Goal: Complete application form: Complete application form

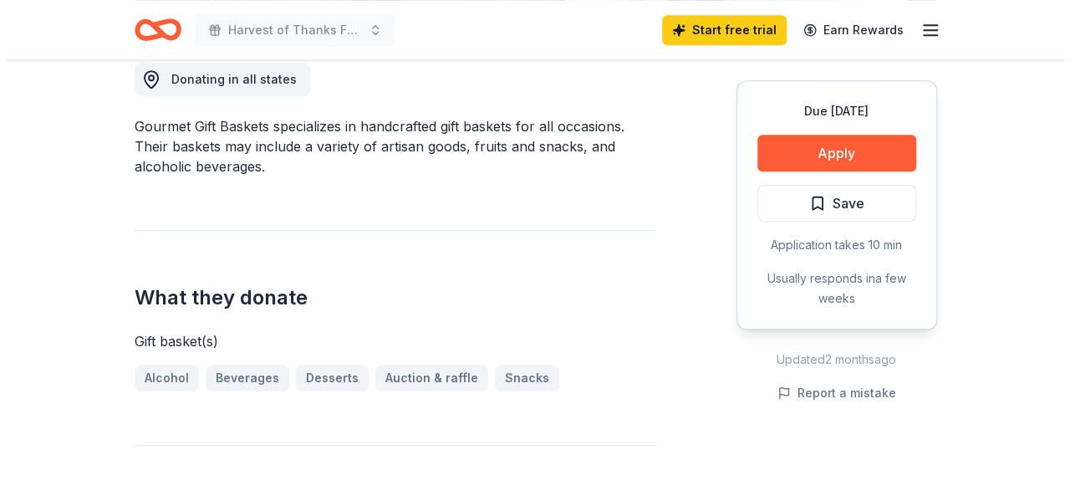
scroll to position [502, 0]
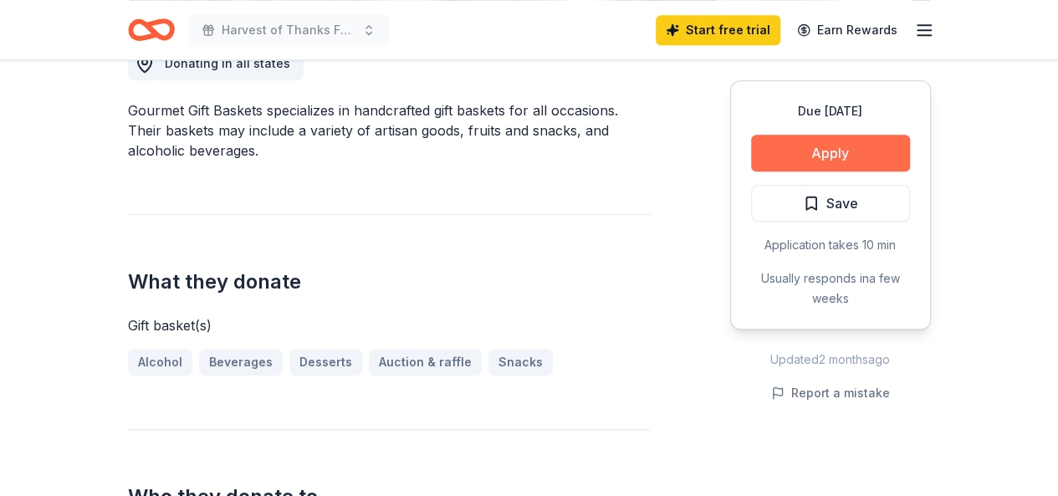
click at [841, 151] on button "Apply" at bounding box center [830, 153] width 159 height 37
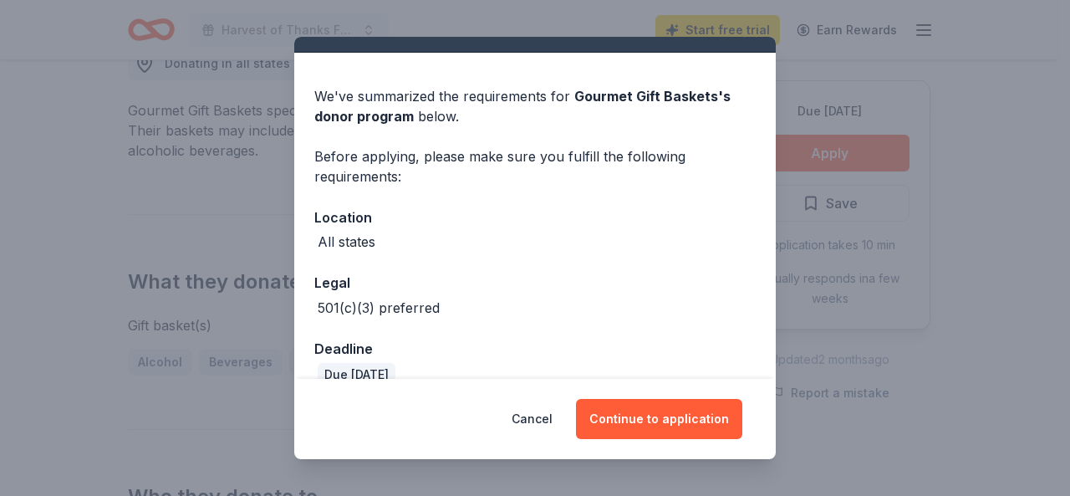
scroll to position [59, 0]
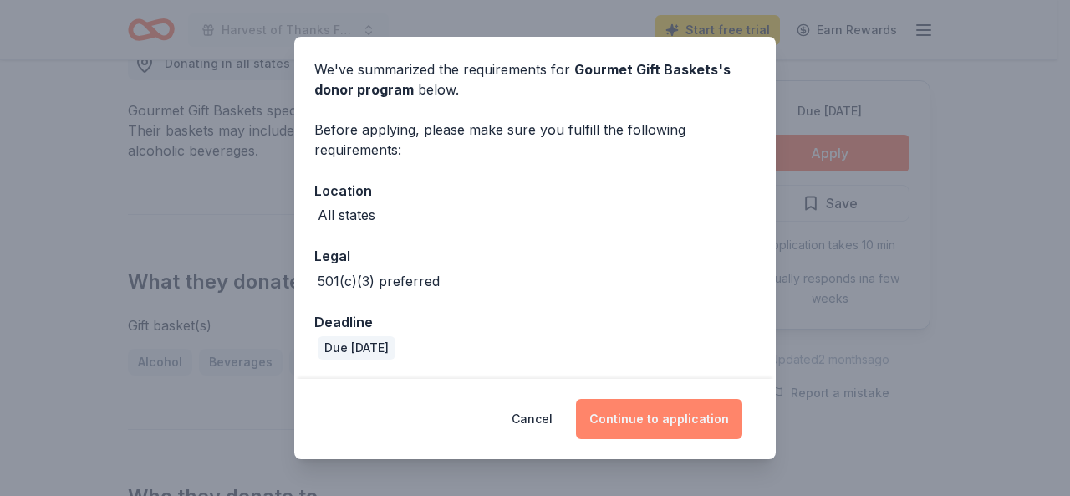
click at [619, 412] on button "Continue to application" at bounding box center [659, 419] width 166 height 40
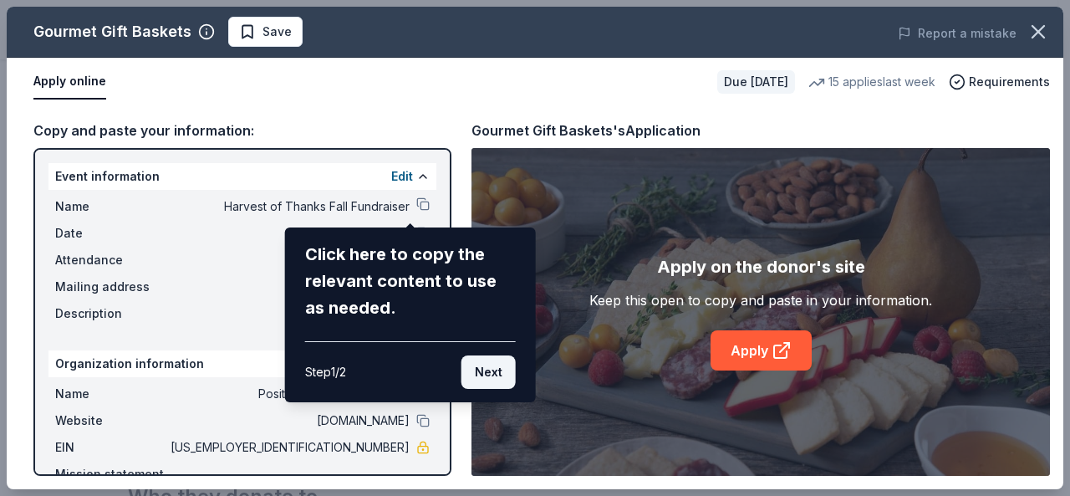
click at [485, 367] on button "Next" at bounding box center [489, 371] width 54 height 33
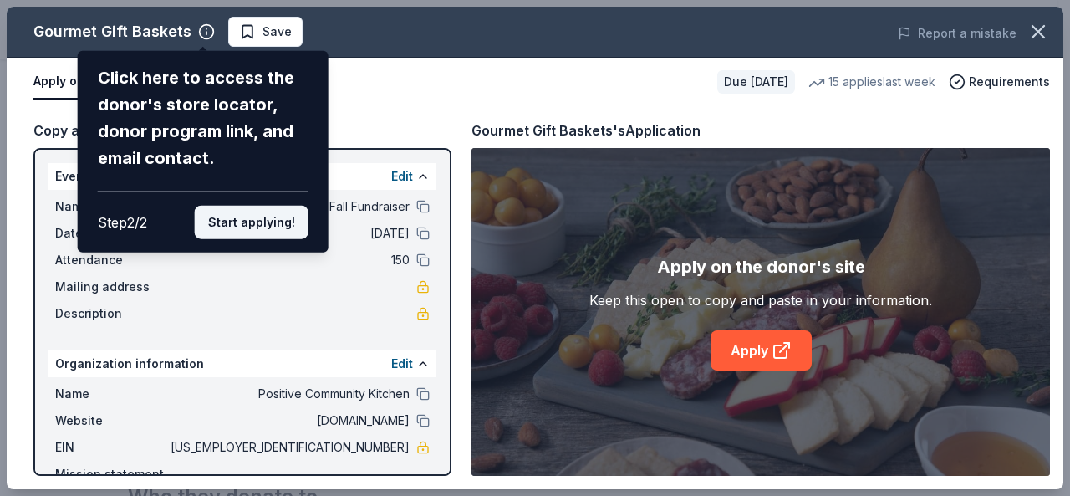
click at [247, 222] on button "Start applying!" at bounding box center [252, 222] width 114 height 33
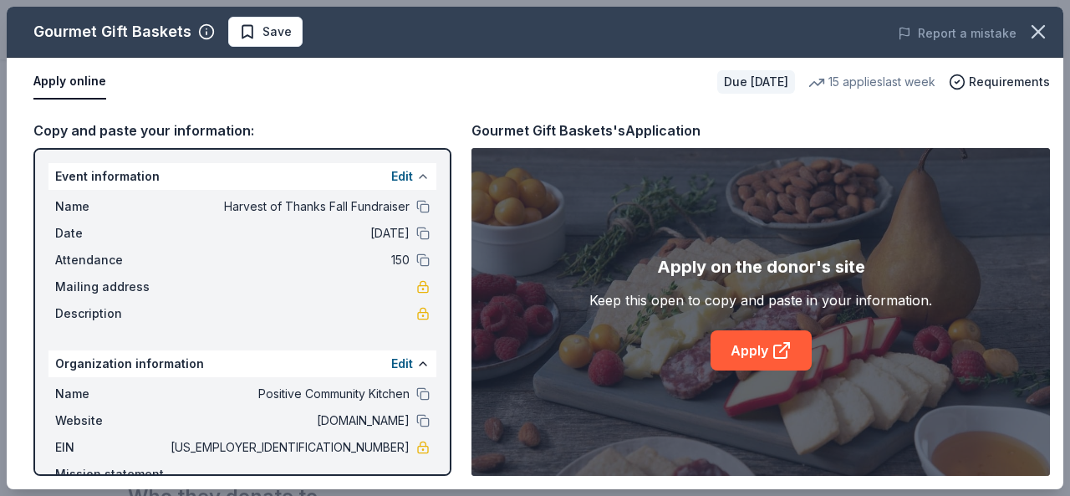
click at [416, 181] on button at bounding box center [422, 176] width 13 height 13
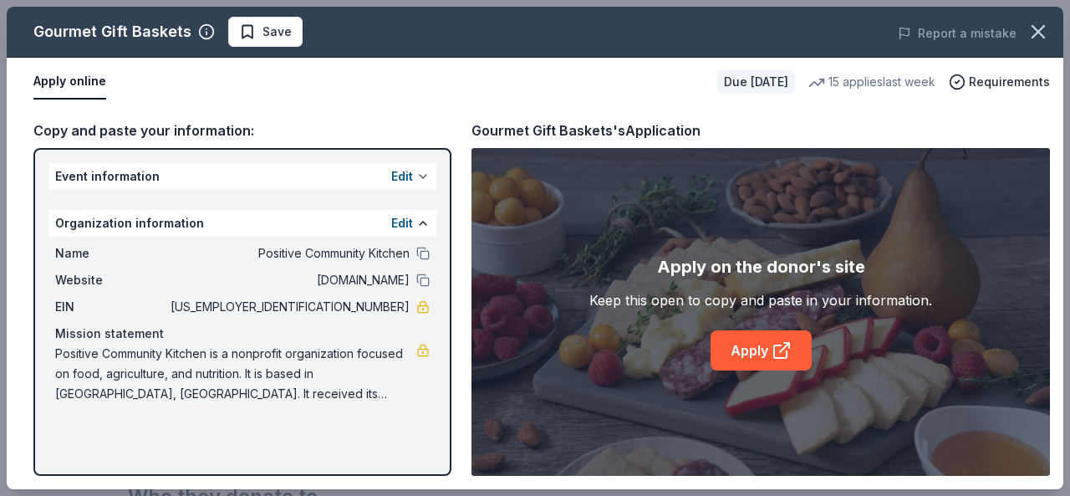
click at [426, 181] on button at bounding box center [422, 176] width 13 height 13
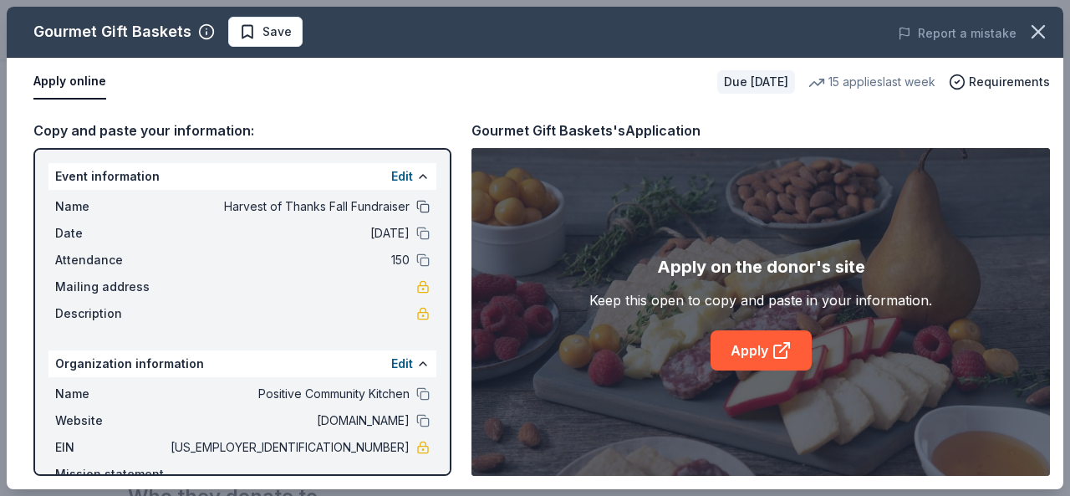
click at [416, 207] on button at bounding box center [422, 206] width 13 height 13
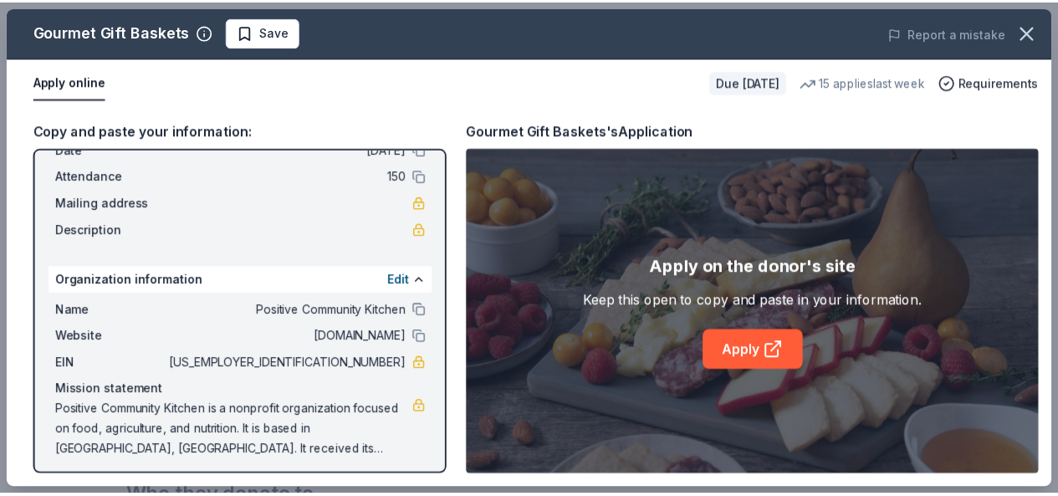
scroll to position [90, 0]
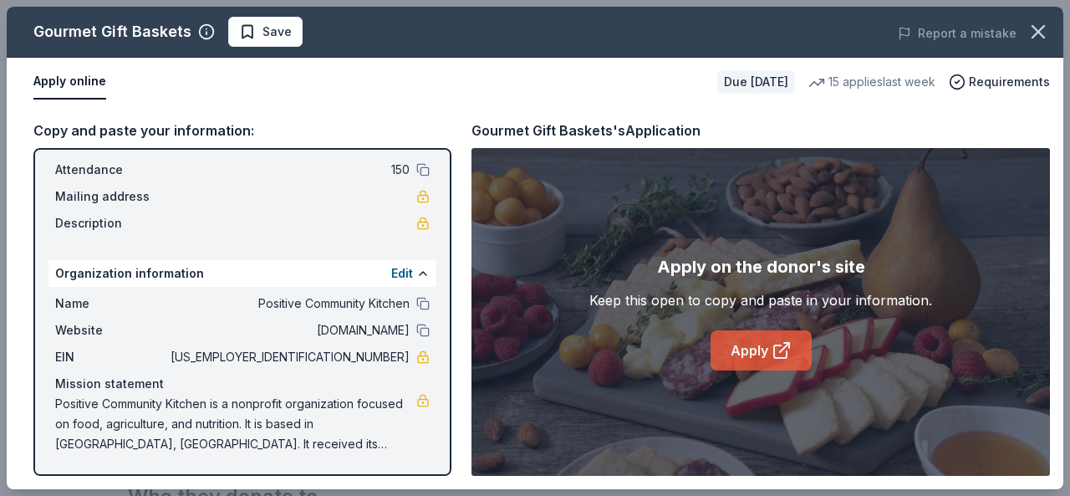
click at [746, 350] on link "Apply" at bounding box center [761, 350] width 101 height 40
click at [1040, 30] on icon "button" at bounding box center [1039, 32] width 12 height 12
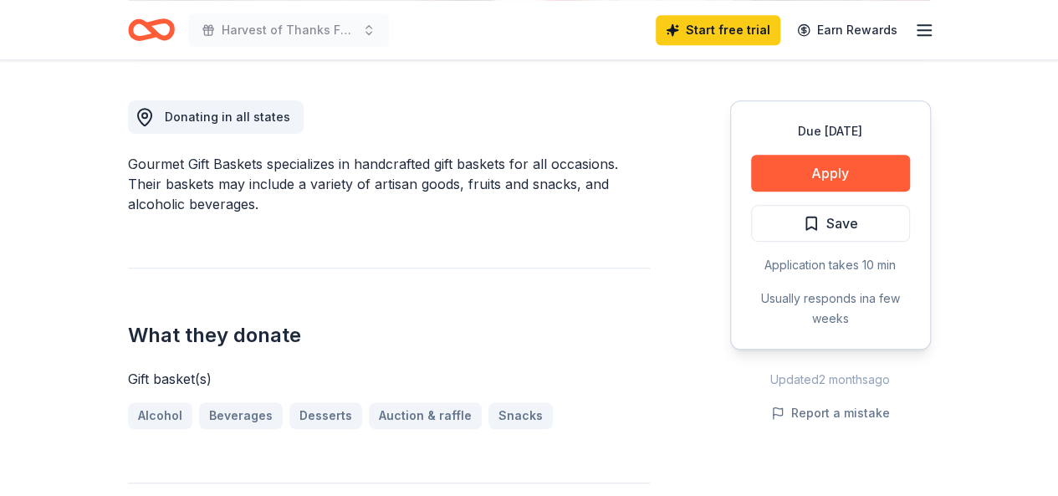
scroll to position [334, 0]
